Goal: Find specific fact

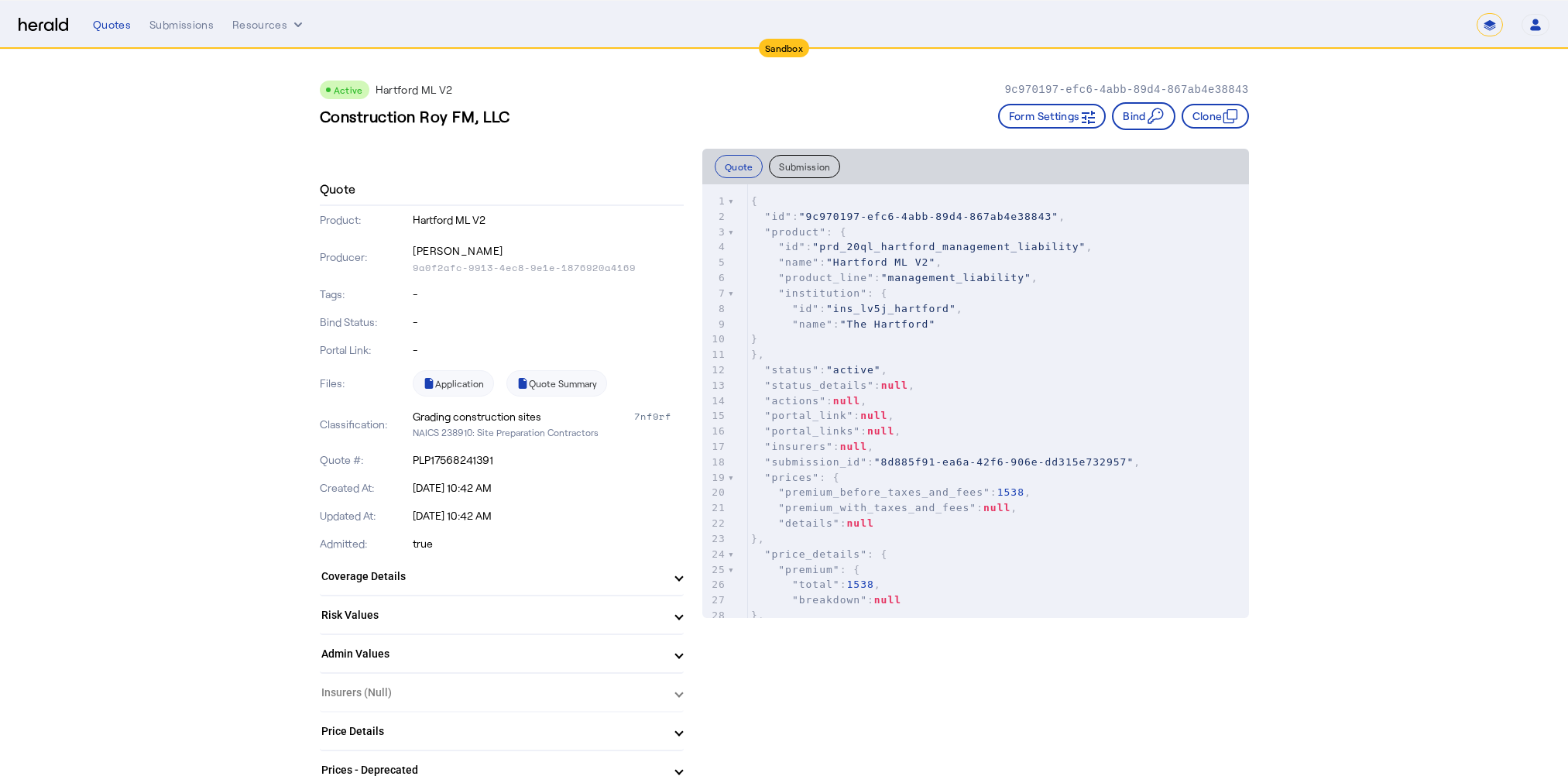
select select "*******"
